Goal: Information Seeking & Learning: Learn about a topic

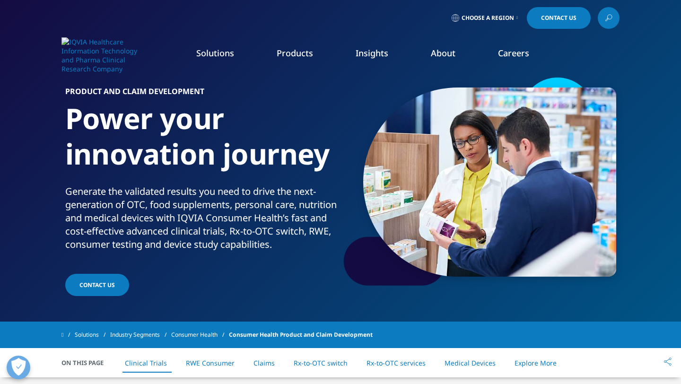
click at [82, 190] on li "Commercialization" at bounding box center [97, 189] width 167 height 18
click at [59, 149] on link "Research & Development" at bounding box center [65, 152] width 82 height 9
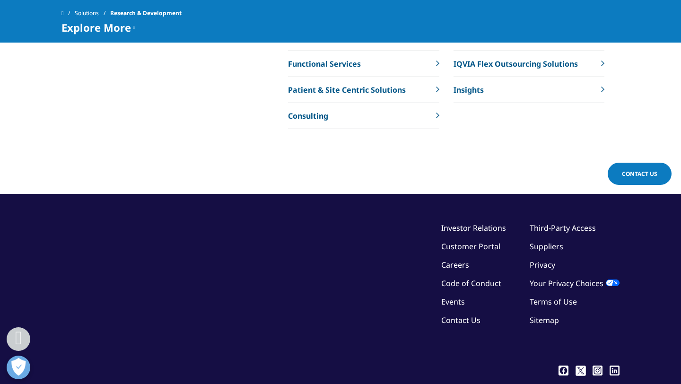
scroll to position [3437, 0]
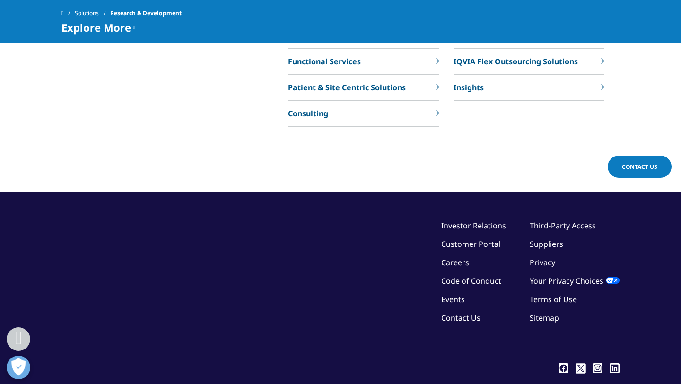
click at [368, 104] on link "Consulting" at bounding box center [363, 114] width 151 height 26
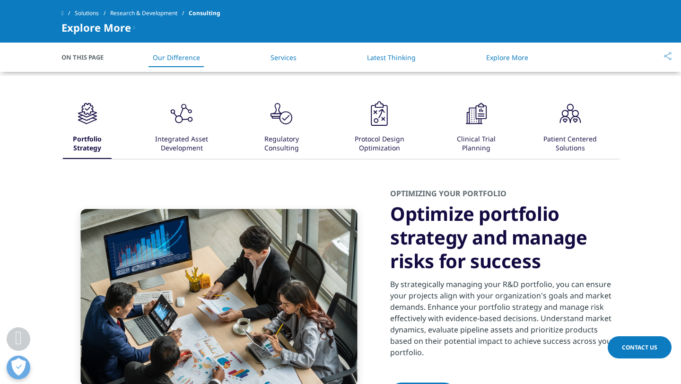
scroll to position [659, 0]
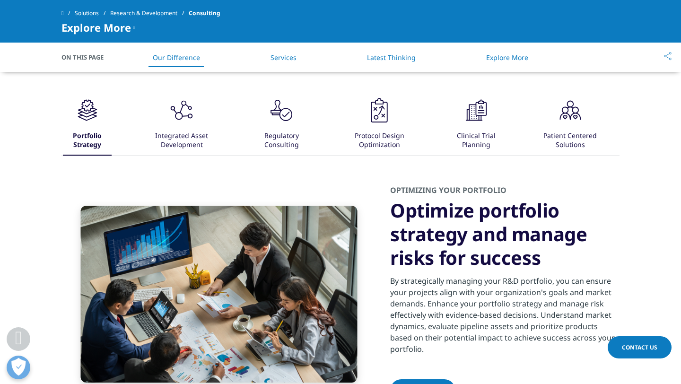
click at [613, 141] on div ".cls-1{fill:#231f20;} Portfolio Strategy .cls-1{fill:#231f20;} Integrated Asset…" at bounding box center [341, 126] width 558 height 60
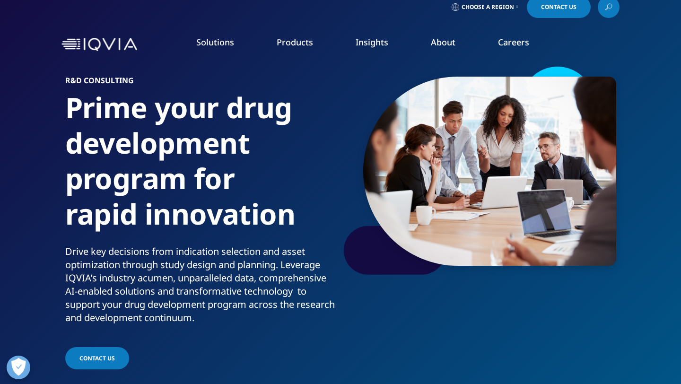
scroll to position [0, 0]
